Goal: Task Accomplishment & Management: Use online tool/utility

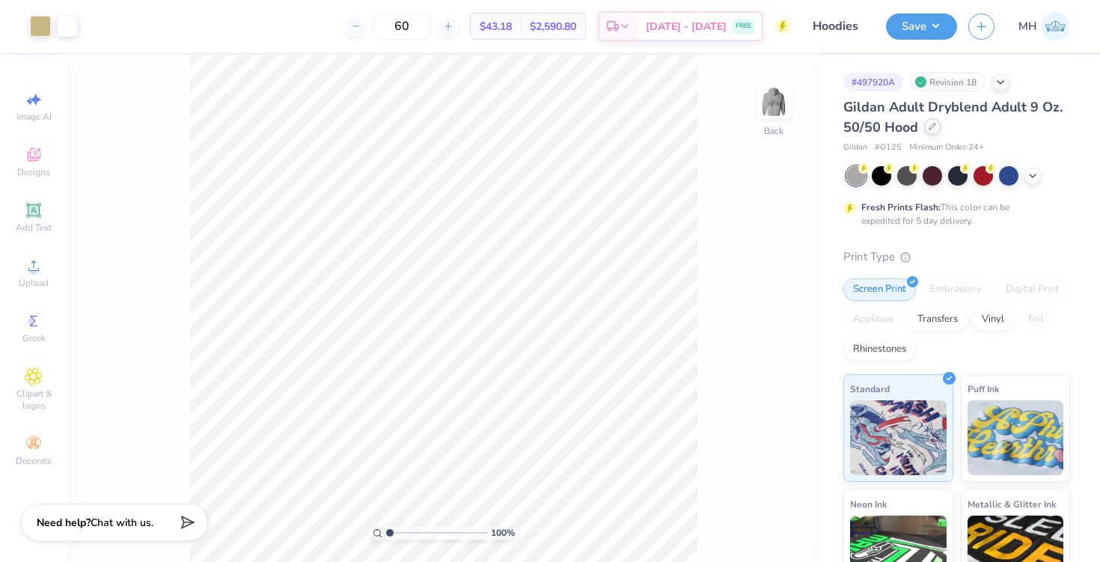
click at [935, 126] on div at bounding box center [932, 126] width 16 height 16
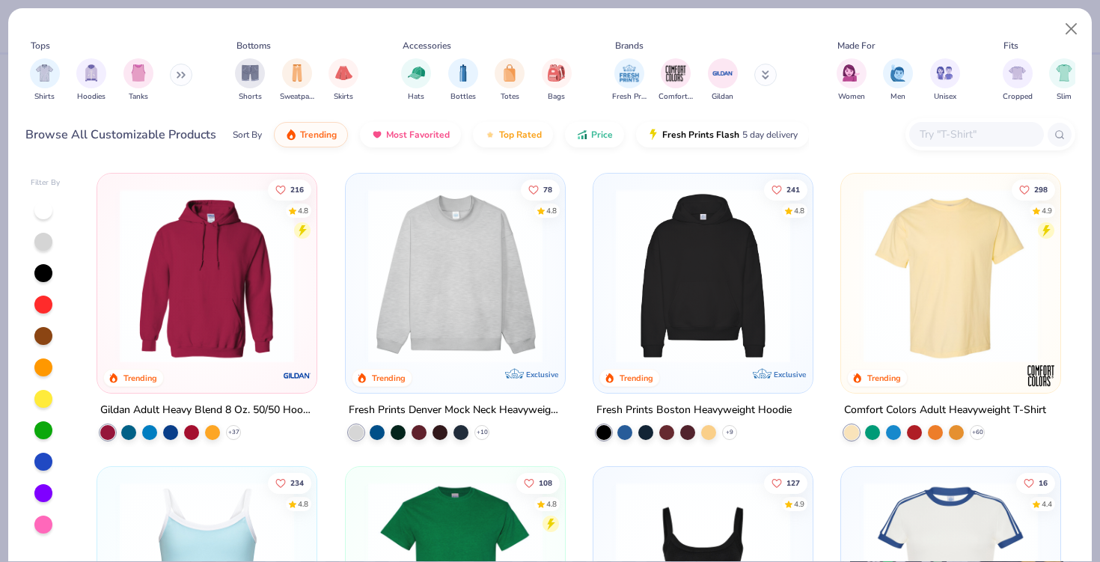
click at [945, 135] on input "text" at bounding box center [975, 134] width 115 height 17
click at [183, 70] on button at bounding box center [181, 75] width 22 height 22
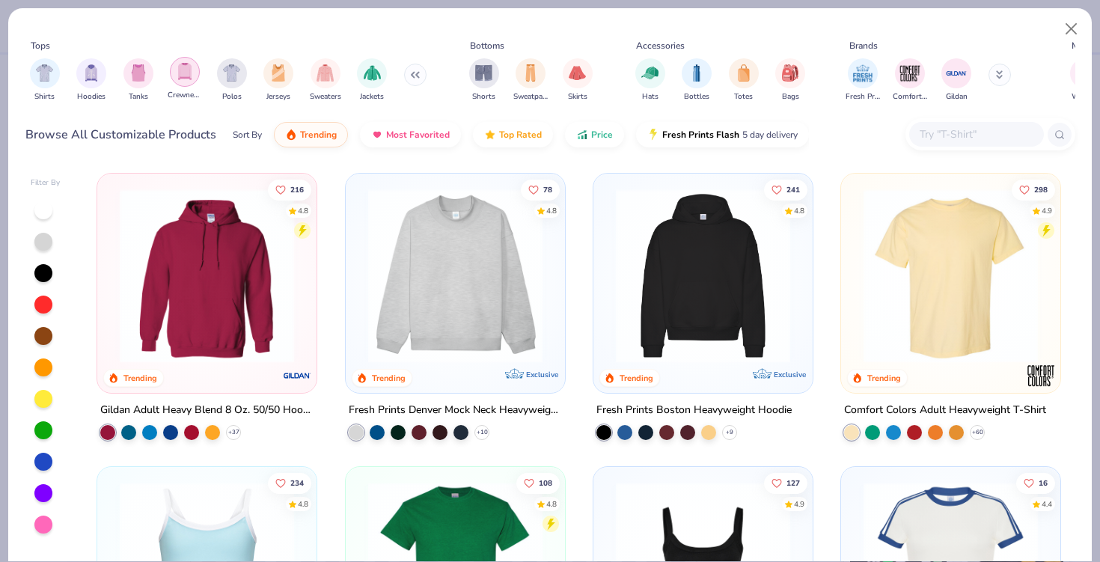
click at [186, 83] on div "filter for Crewnecks" at bounding box center [185, 72] width 30 height 30
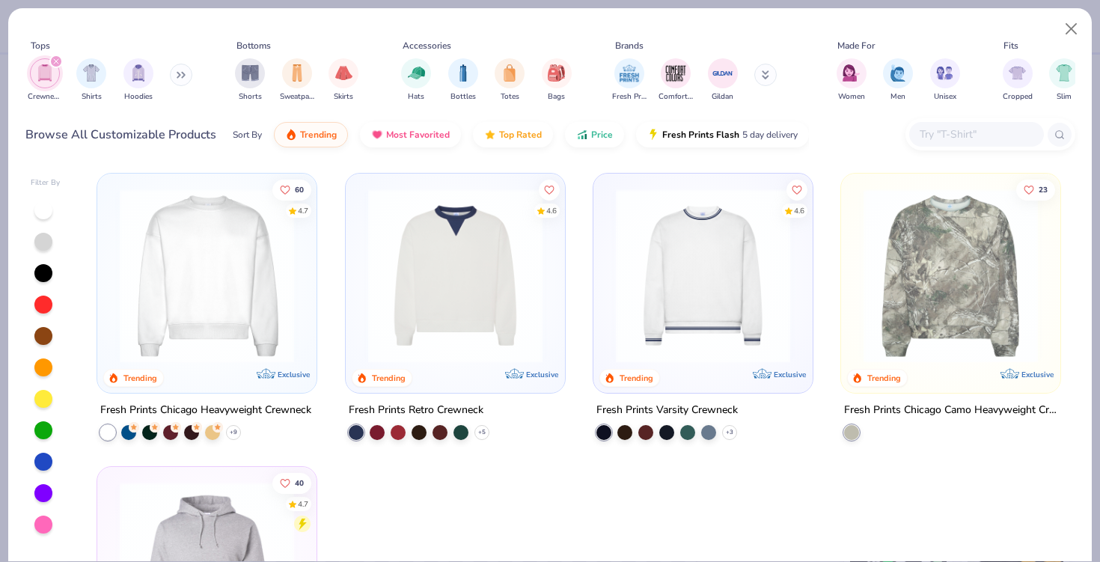
click at [960, 137] on input "text" at bounding box center [975, 134] width 115 height 17
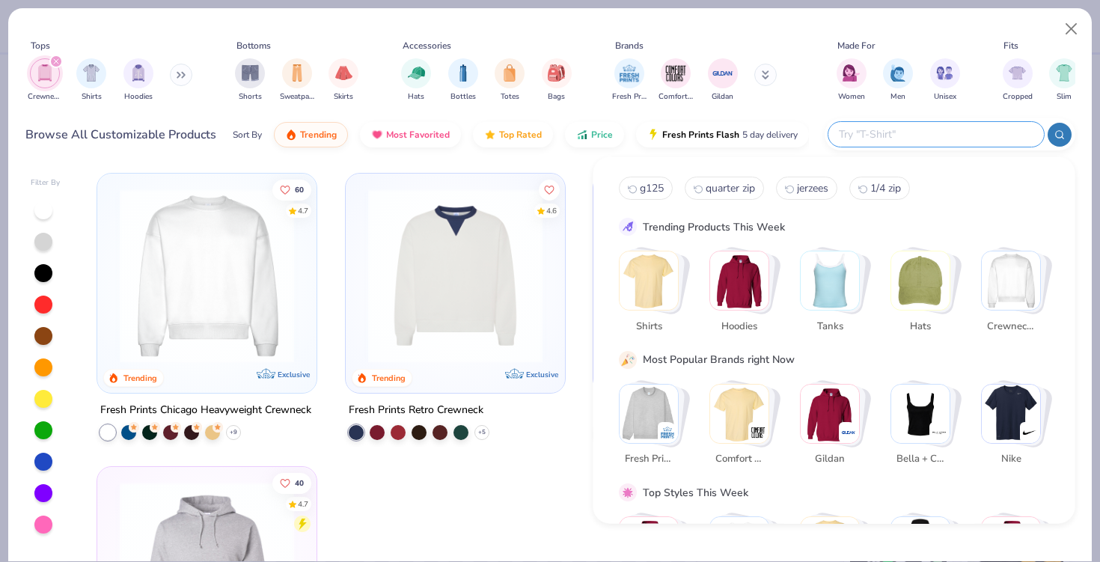
click at [58, 62] on icon "filter for Crewnecks" at bounding box center [56, 61] width 6 height 6
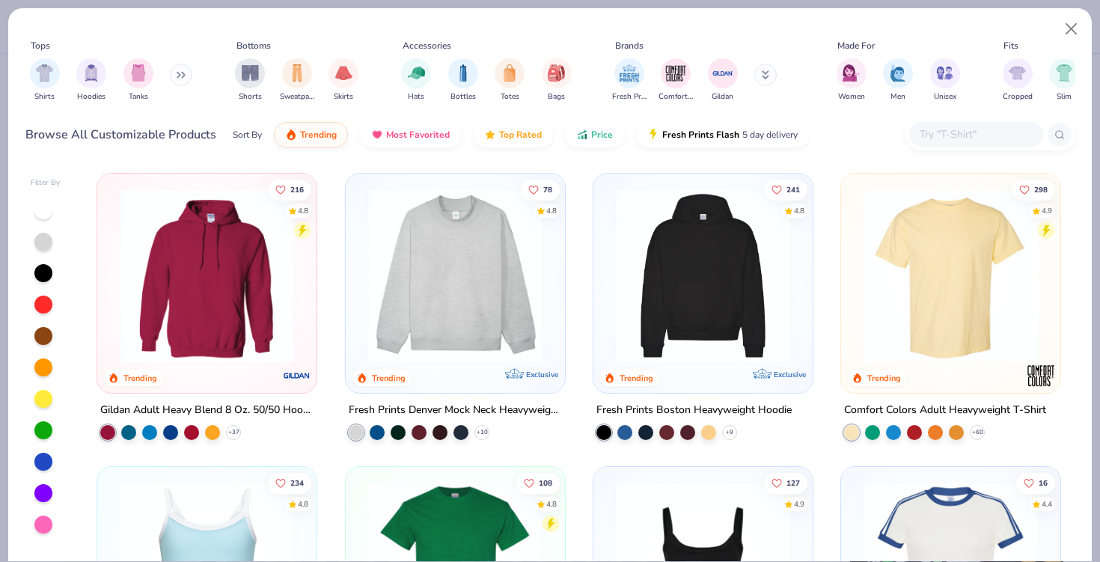
click at [938, 122] on div at bounding box center [976, 134] width 135 height 25
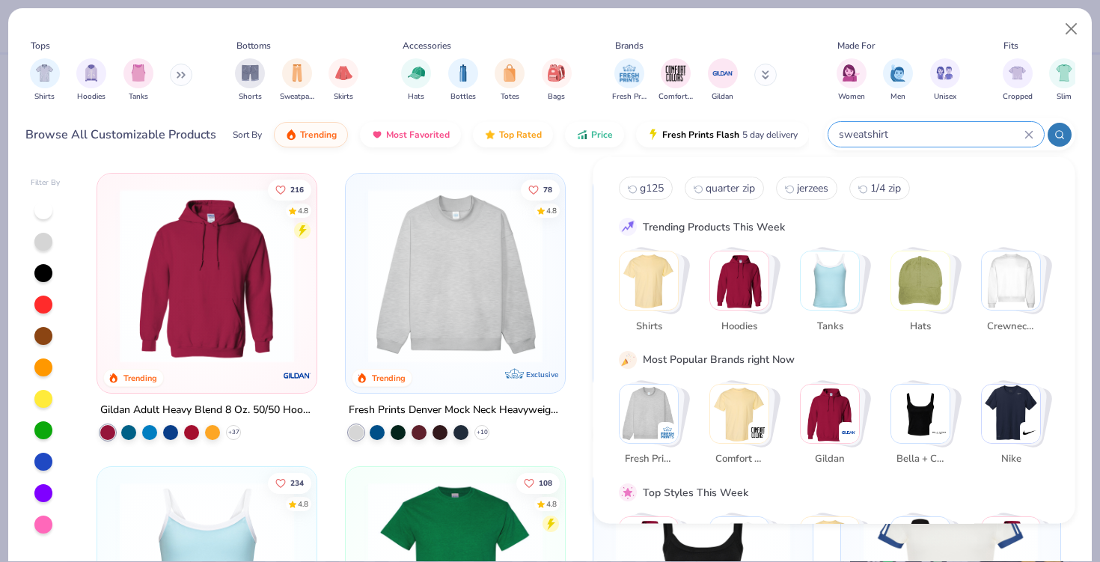
type input "sweatshirt"
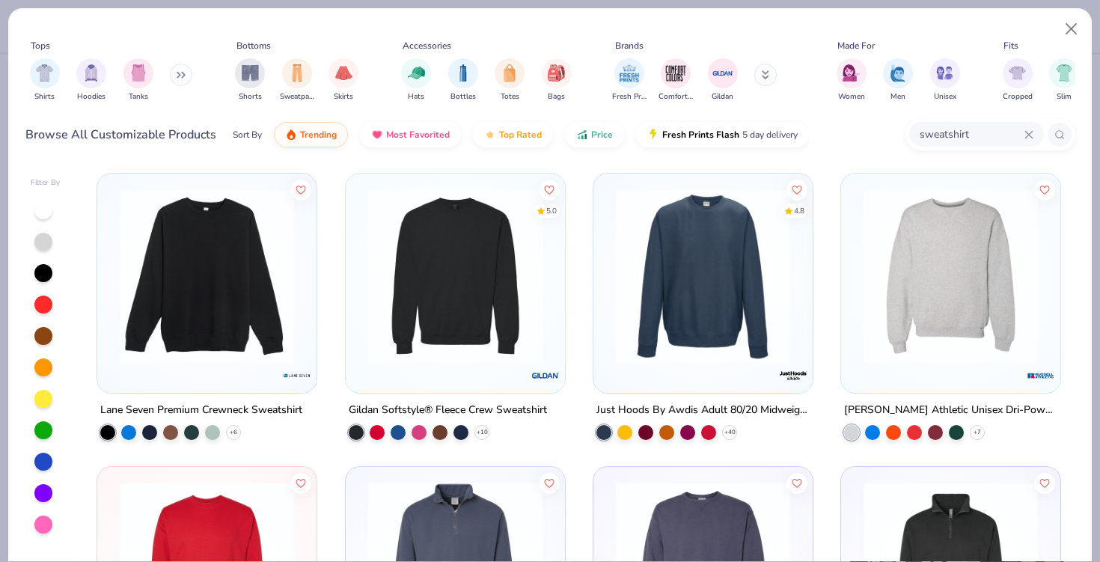
click at [441, 328] on div at bounding box center [265, 276] width 569 height 174
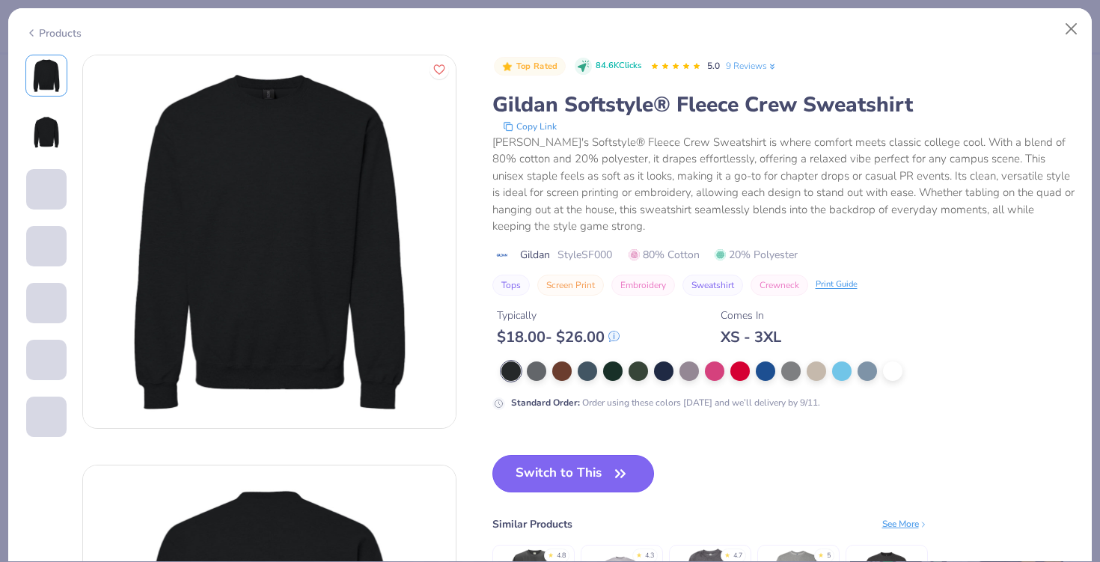
click at [548, 482] on button "Switch to This" at bounding box center [573, 473] width 162 height 37
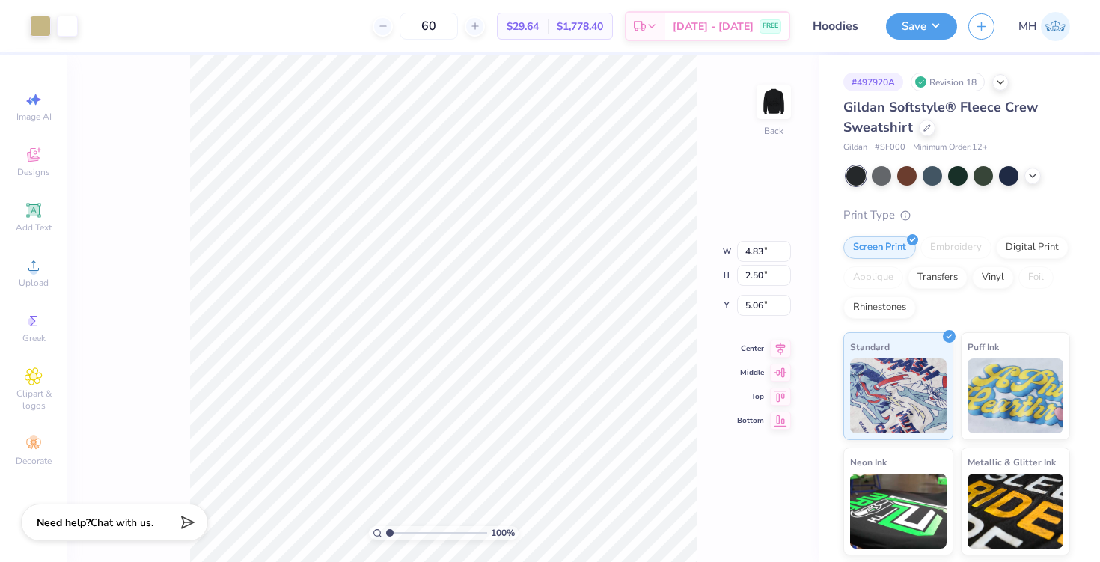
type input "3.00"
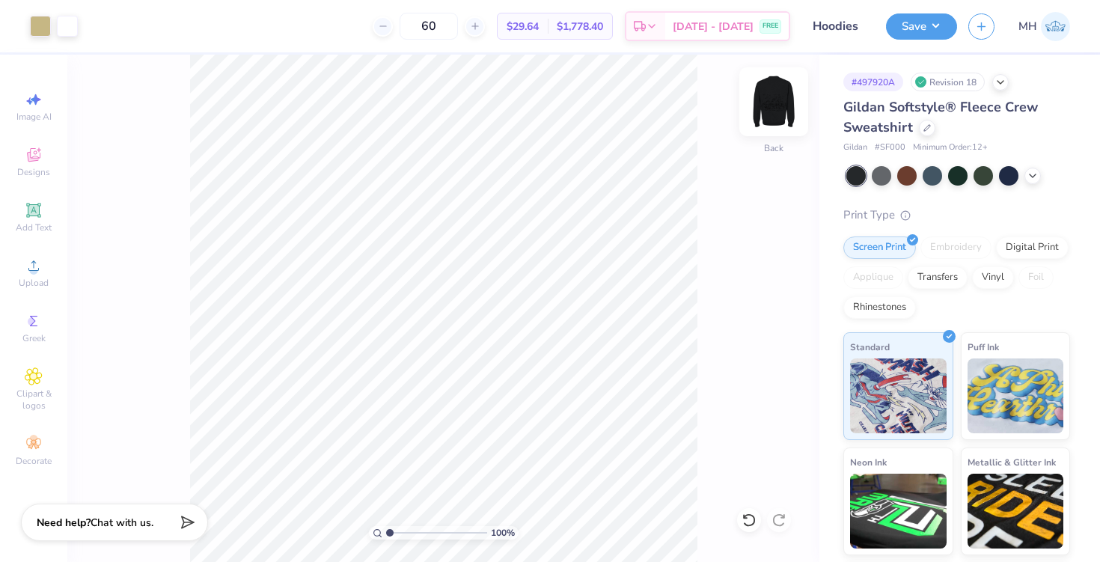
click at [782, 117] on img at bounding box center [774, 102] width 60 height 60
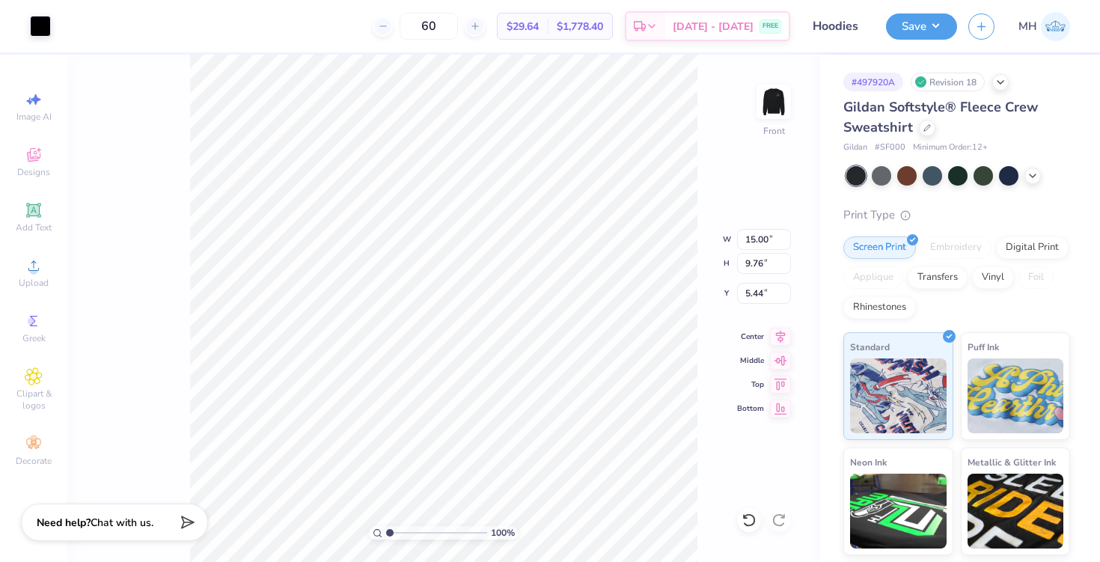
type input "5.44"
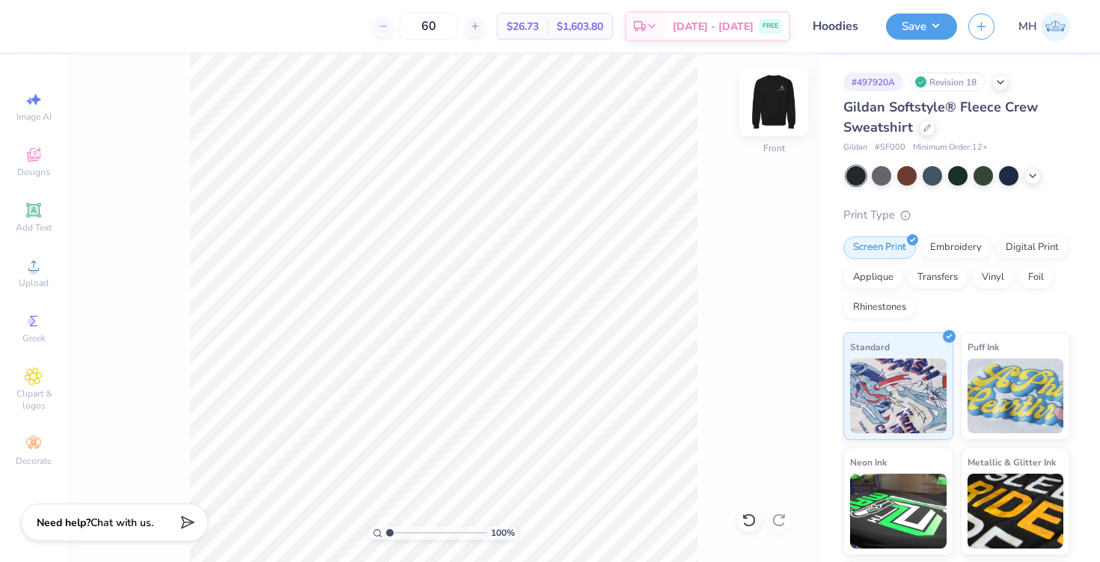
click at [774, 98] on img at bounding box center [774, 102] width 60 height 60
click at [920, 31] on button "Save" at bounding box center [921, 24] width 71 height 26
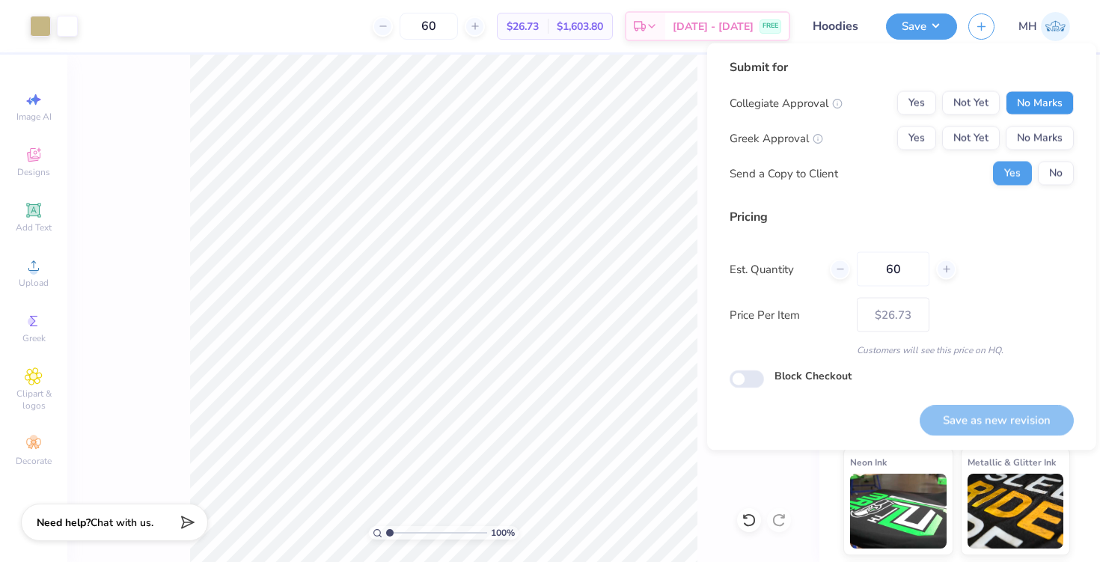
click at [1018, 102] on button "No Marks" at bounding box center [1040, 103] width 68 height 24
click at [1030, 130] on button "No Marks" at bounding box center [1040, 138] width 68 height 24
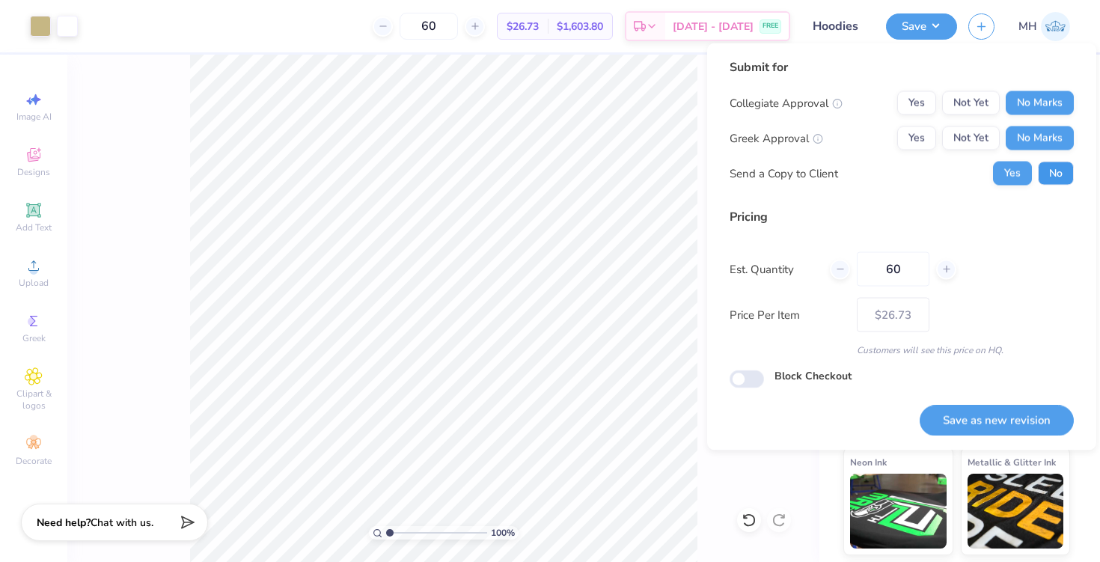
click at [1051, 177] on button "No" at bounding box center [1056, 174] width 36 height 24
click at [1029, 416] on button "Save as new revision" at bounding box center [997, 420] width 154 height 31
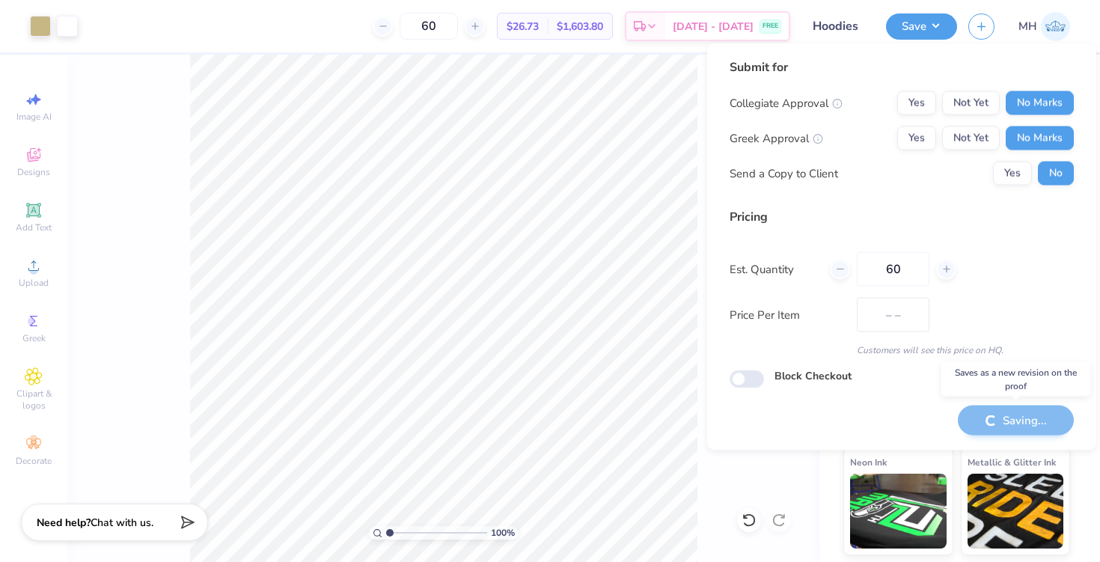
type input "$26.73"
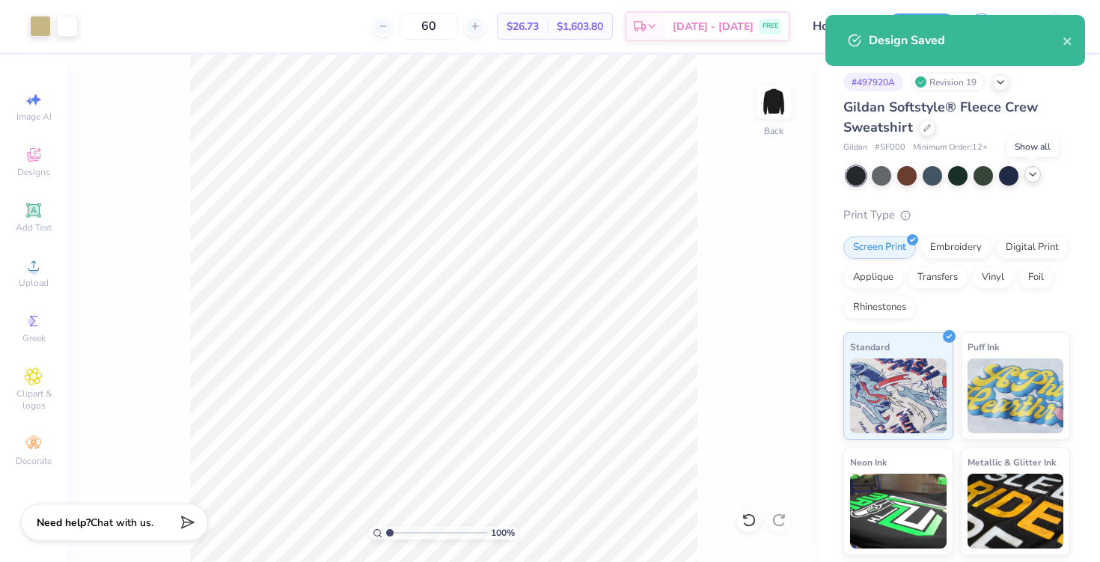
click at [1034, 178] on icon at bounding box center [1033, 174] width 12 height 12
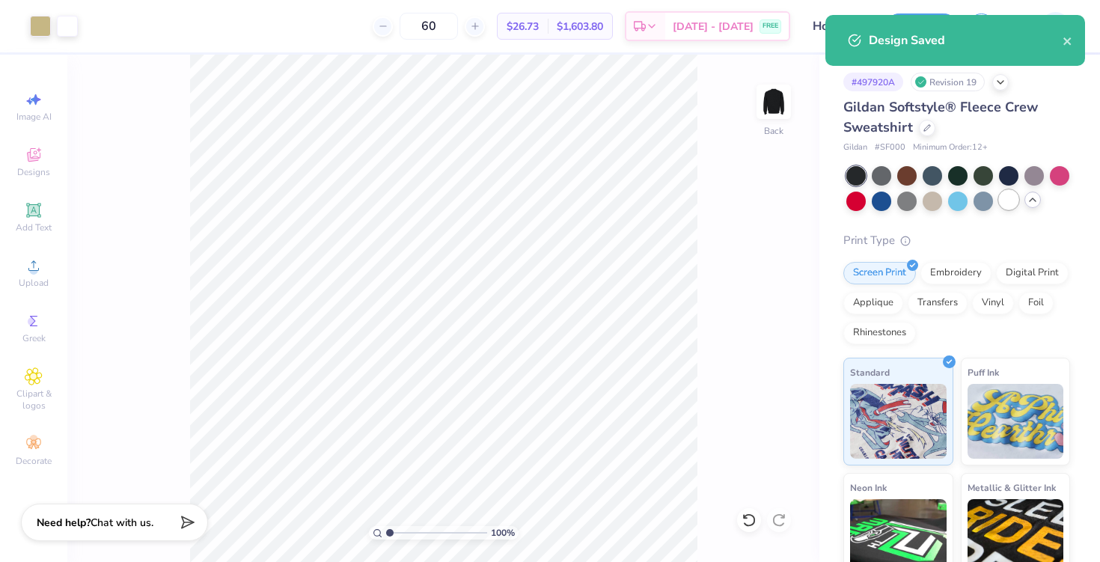
click at [1003, 204] on div at bounding box center [1008, 199] width 19 height 19
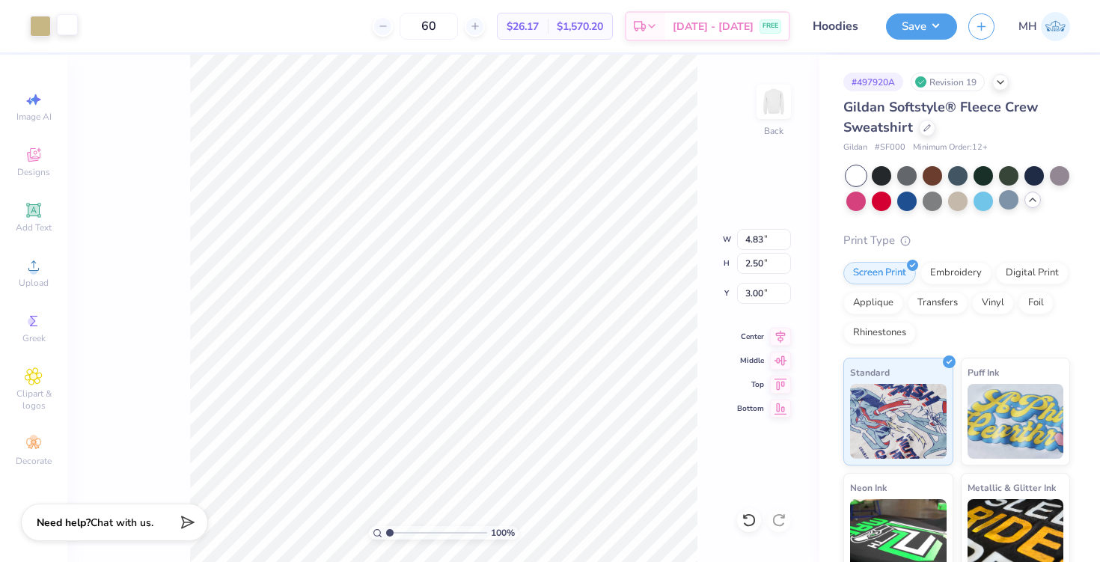
click at [65, 28] on div at bounding box center [67, 24] width 21 height 21
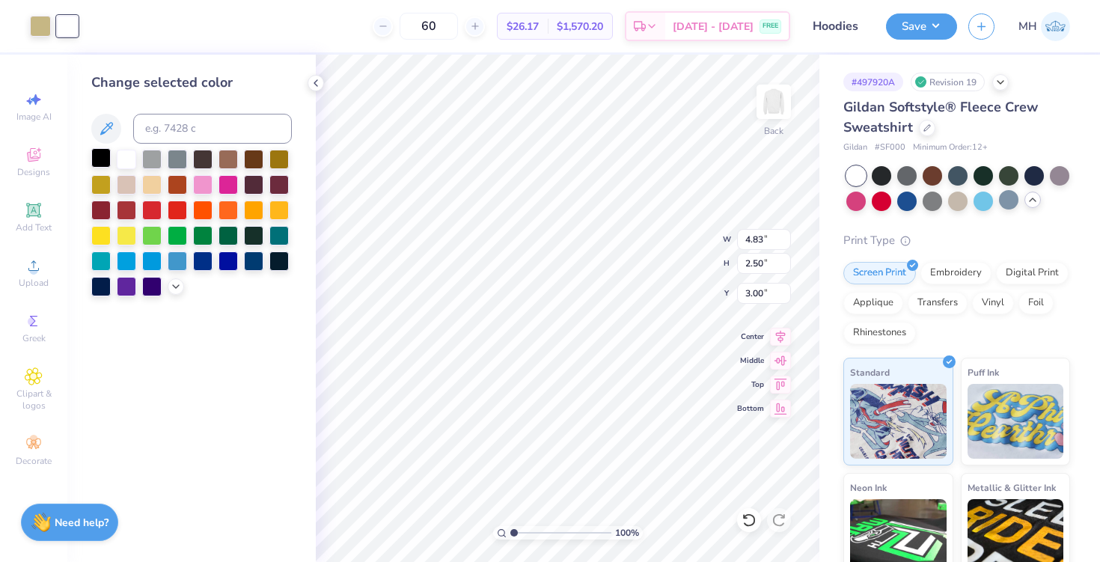
click at [105, 149] on div at bounding box center [100, 157] width 19 height 19
click at [314, 84] on icon at bounding box center [316, 83] width 12 height 12
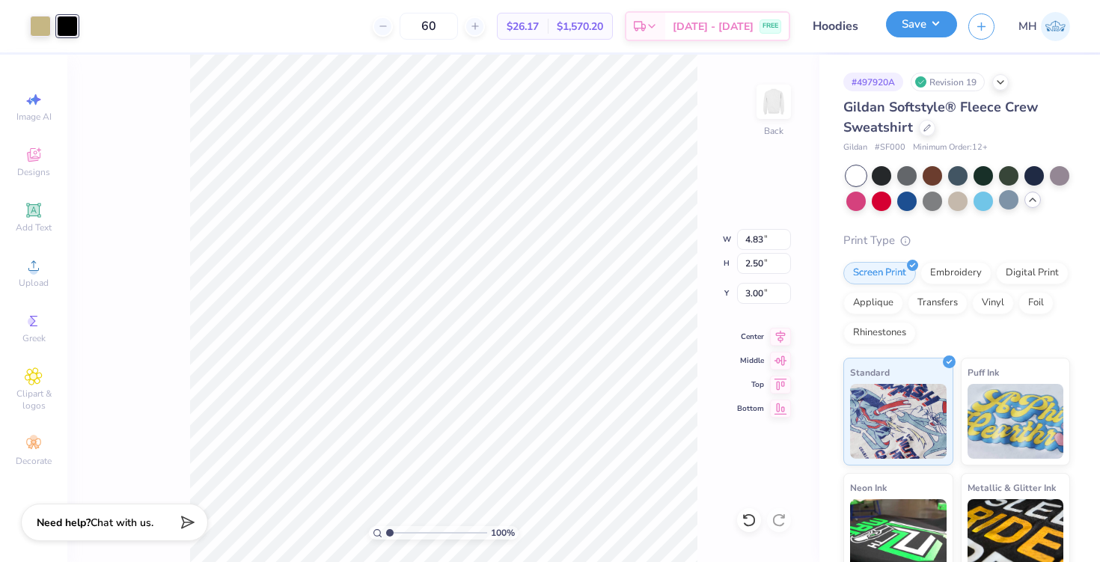
click at [939, 30] on button "Save" at bounding box center [921, 24] width 71 height 26
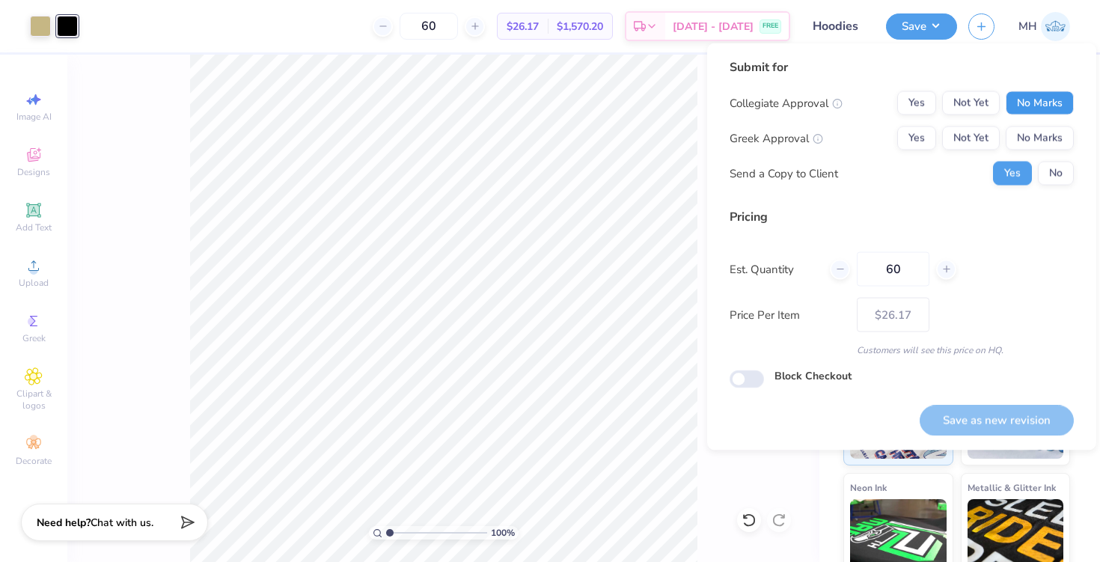
click at [1019, 102] on button "No Marks" at bounding box center [1040, 103] width 68 height 24
click at [1036, 141] on button "No Marks" at bounding box center [1040, 138] width 68 height 24
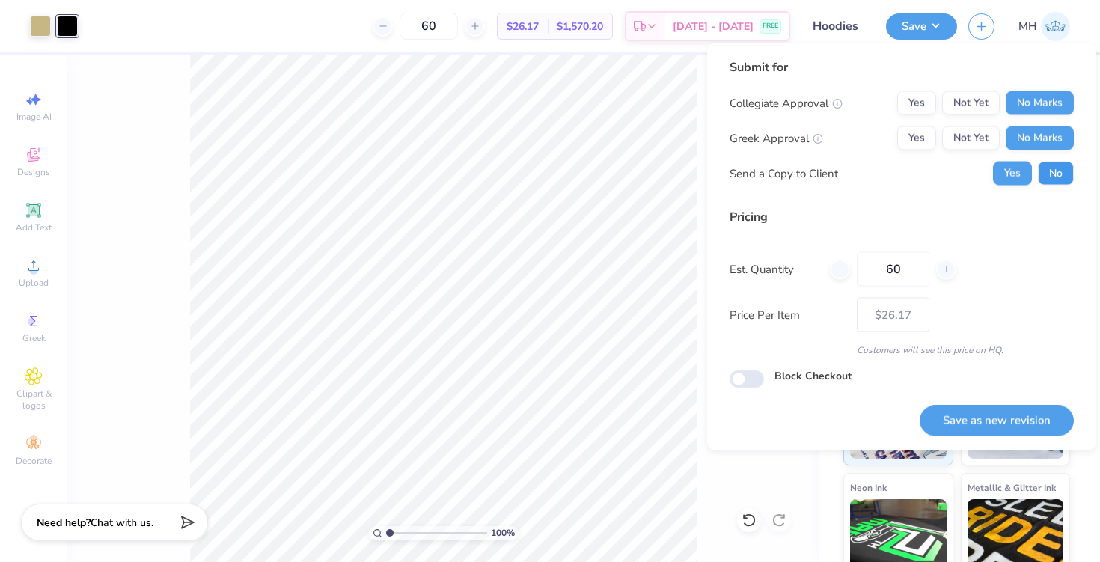
click at [1047, 168] on button "No" at bounding box center [1056, 174] width 36 height 24
click at [1039, 428] on button "Save as new revision" at bounding box center [997, 420] width 154 height 31
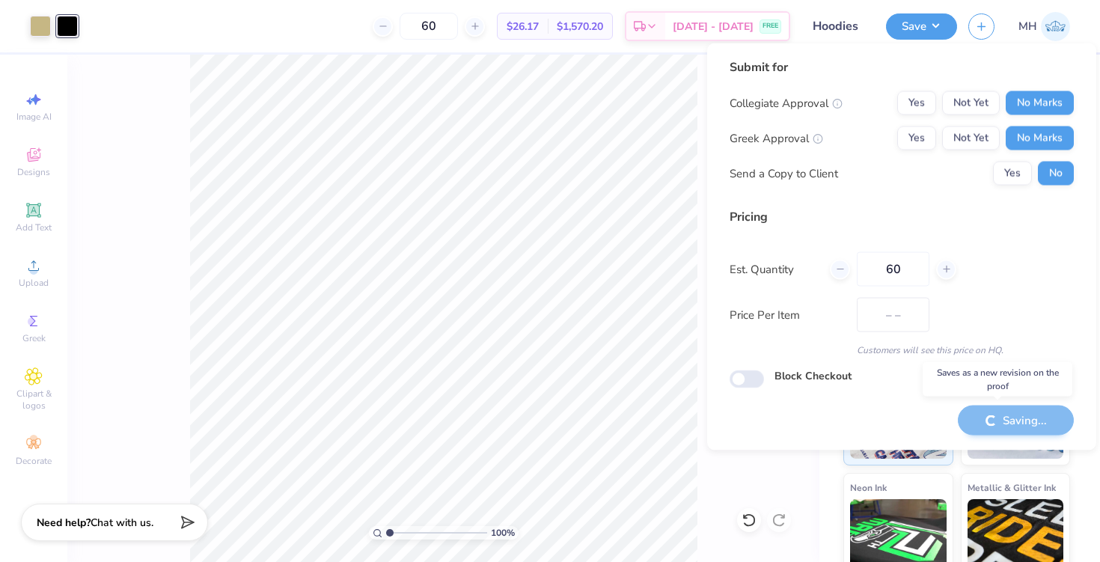
type input "$26.17"
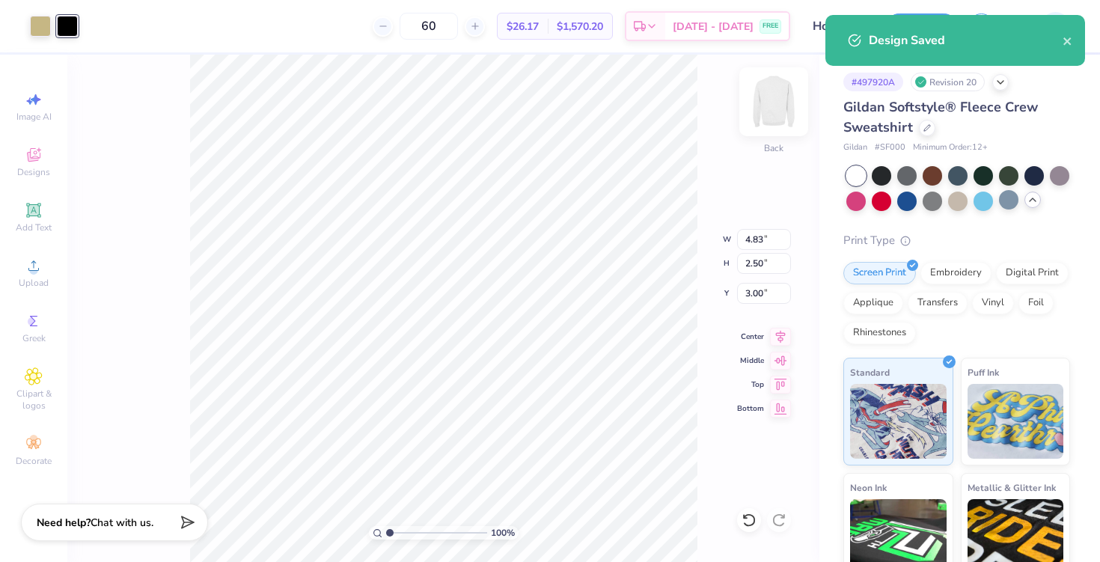
click at [761, 117] on img at bounding box center [774, 102] width 60 height 60
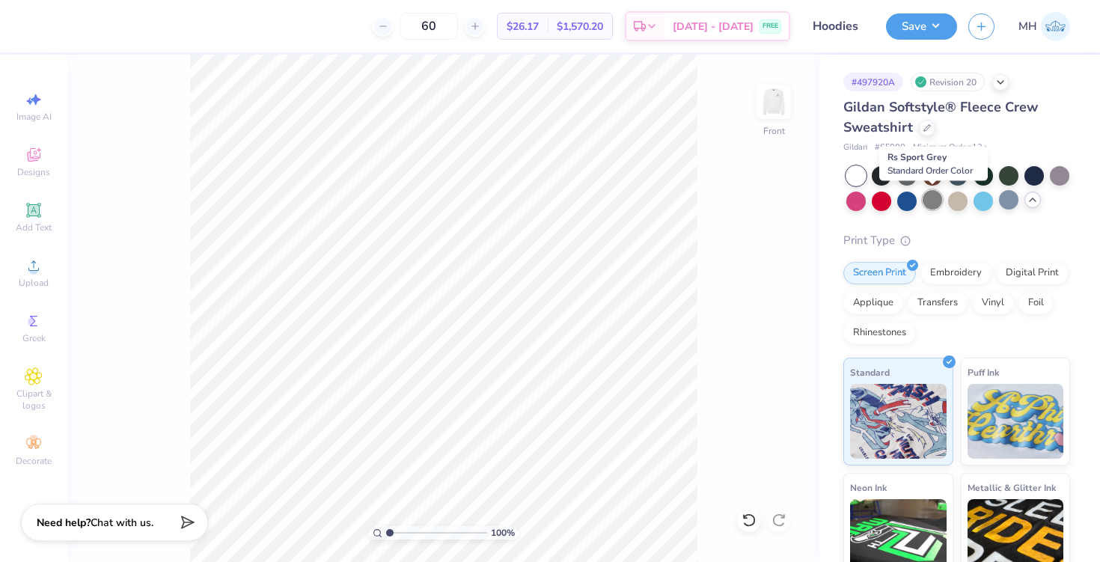
click at [942, 195] on div at bounding box center [932, 199] width 19 height 19
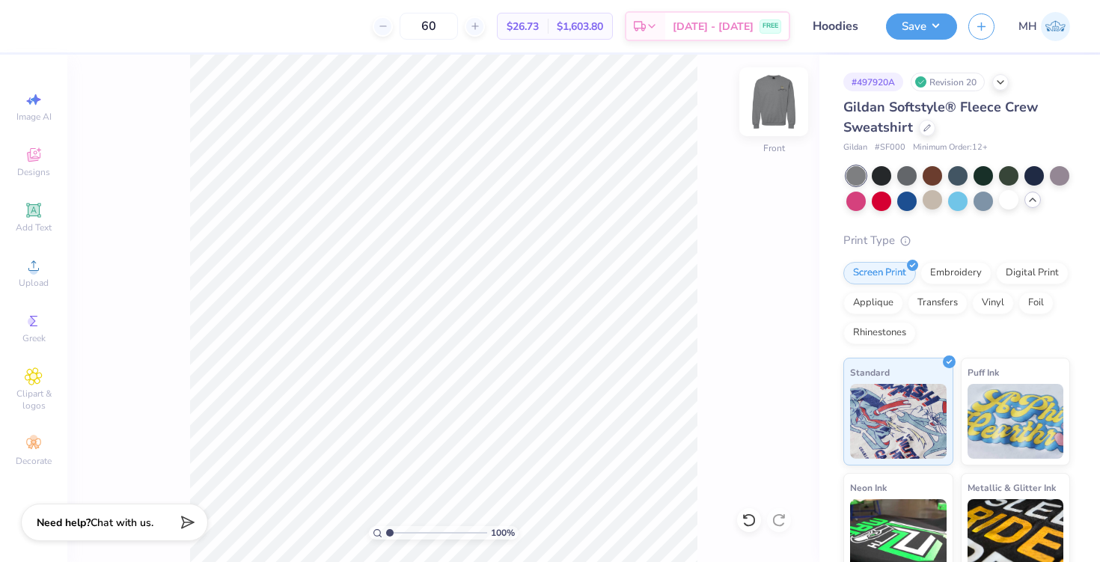
click at [774, 98] on img at bounding box center [774, 102] width 60 height 60
click at [921, 32] on button "Save" at bounding box center [921, 24] width 71 height 26
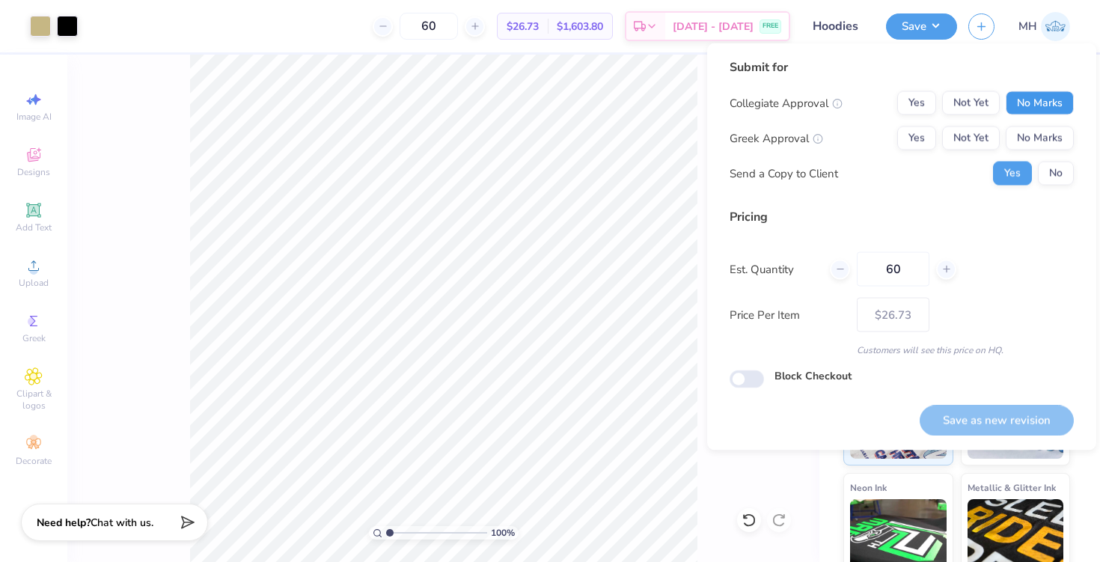
click at [1033, 105] on button "No Marks" at bounding box center [1040, 103] width 68 height 24
click at [1033, 127] on button "No Marks" at bounding box center [1040, 138] width 68 height 24
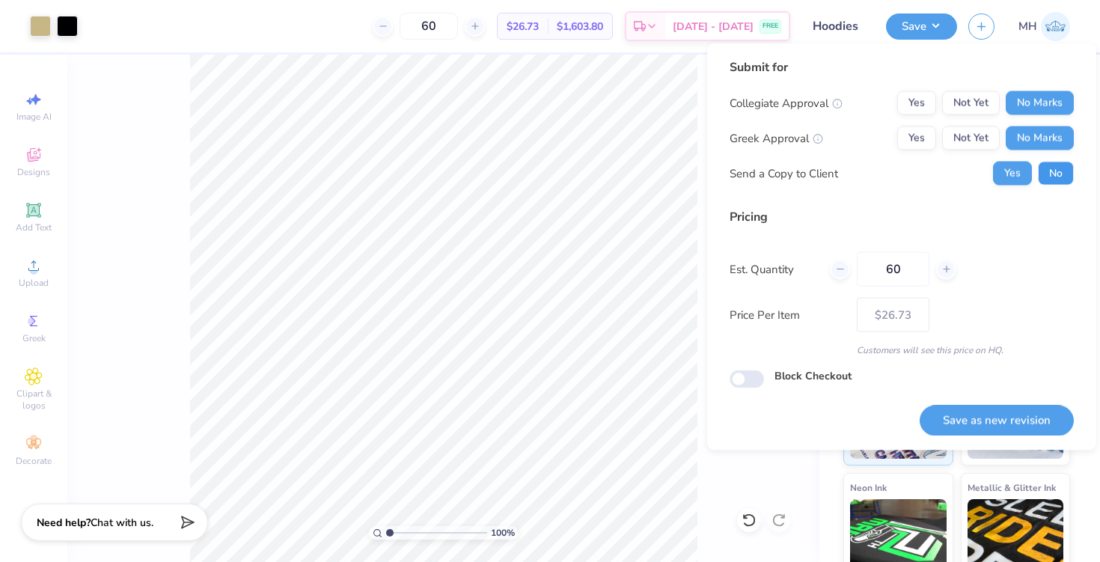
click at [1041, 162] on button "No" at bounding box center [1056, 174] width 36 height 24
click at [1011, 429] on button "Save as new revision" at bounding box center [997, 420] width 154 height 31
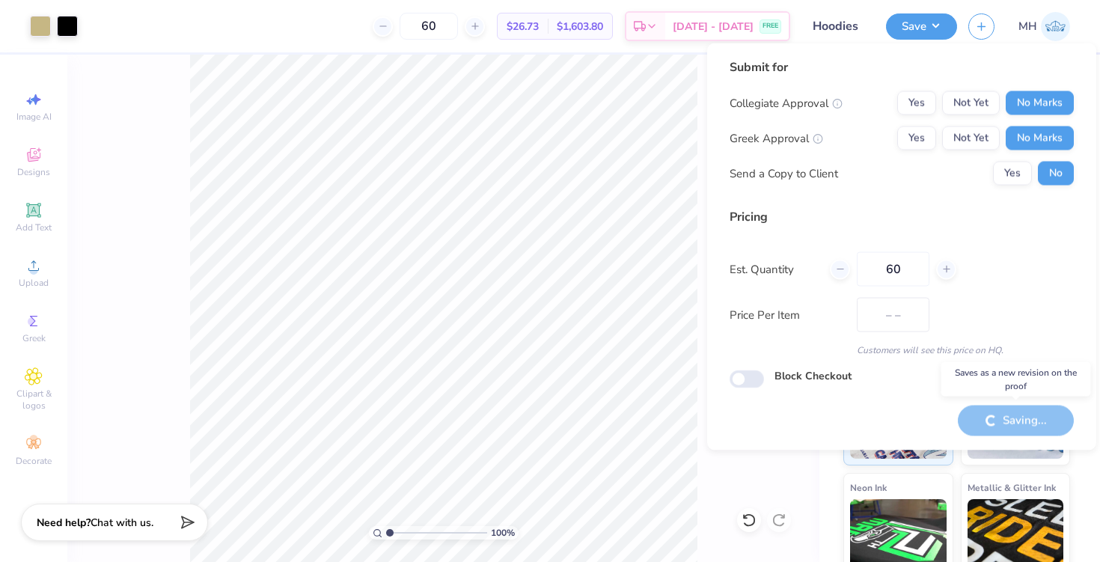
type input "$26.73"
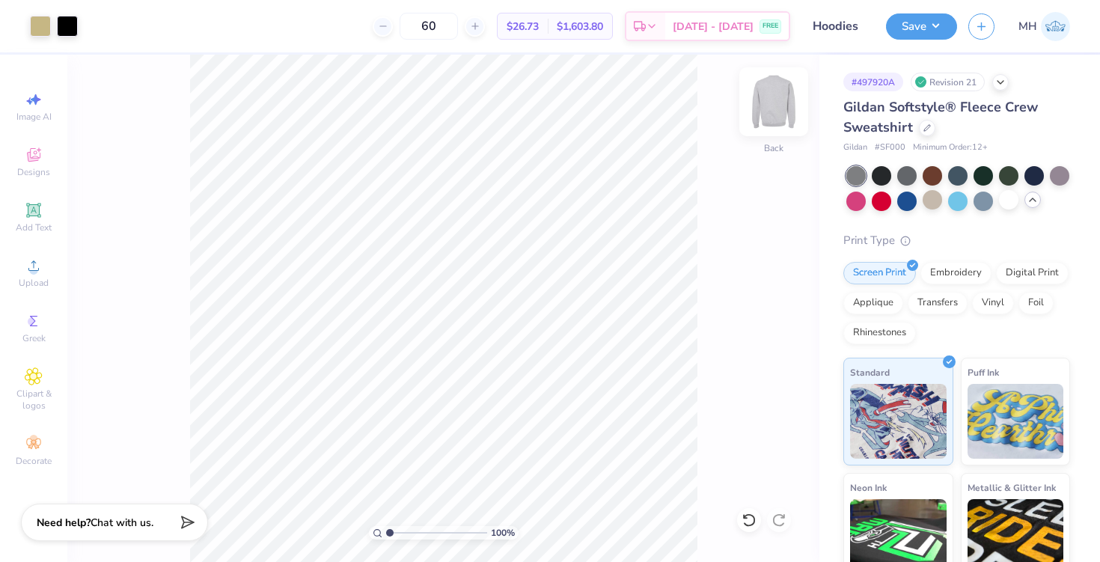
click at [775, 111] on img at bounding box center [774, 102] width 60 height 60
click at [861, 174] on div at bounding box center [855, 175] width 19 height 19
click at [899, 176] on div at bounding box center [906, 174] width 19 height 19
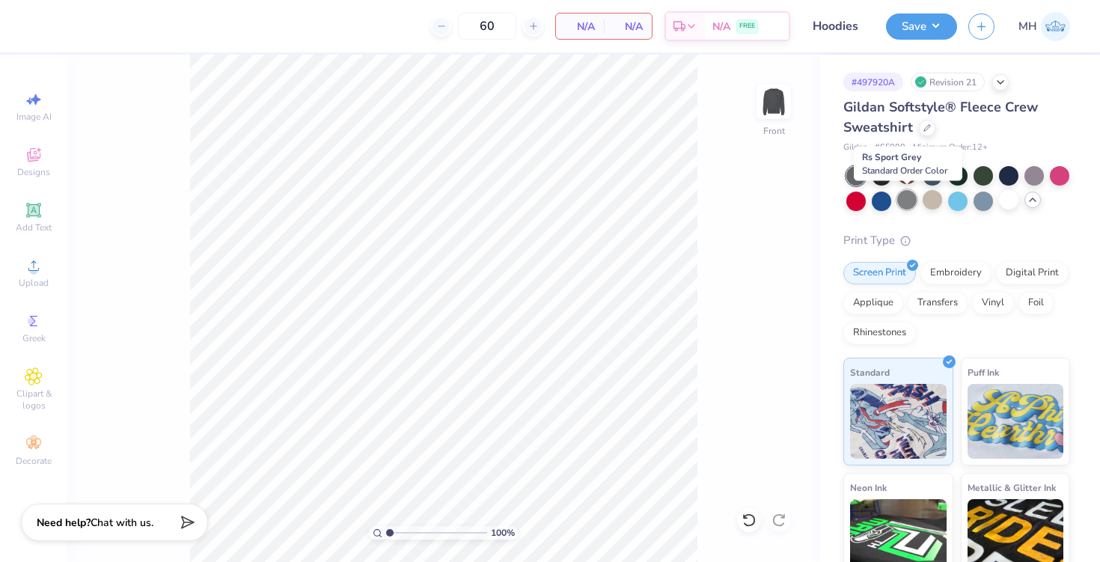
click at [911, 207] on div at bounding box center [906, 199] width 19 height 19
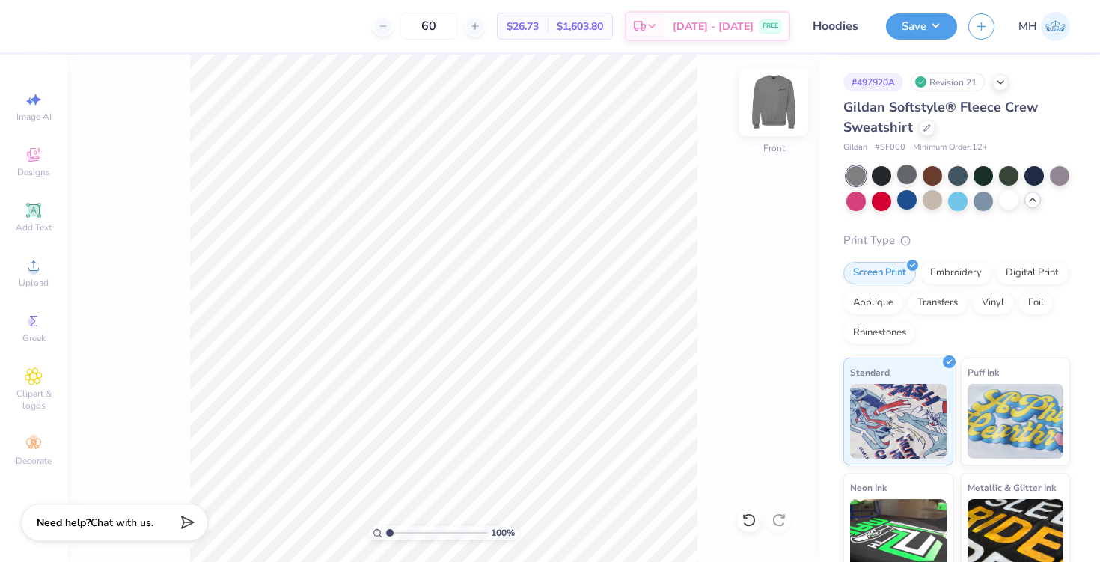
click at [779, 110] on img at bounding box center [774, 102] width 60 height 60
